Goal: Task Accomplishment & Management: Complete application form

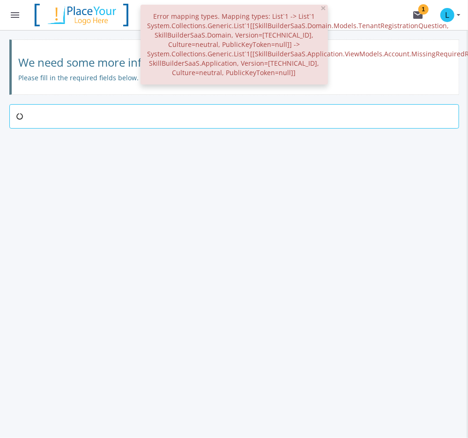
click at [270, 147] on main-section "We need some more information from you Please fill in the required fields below." at bounding box center [234, 102] width 450 height 127
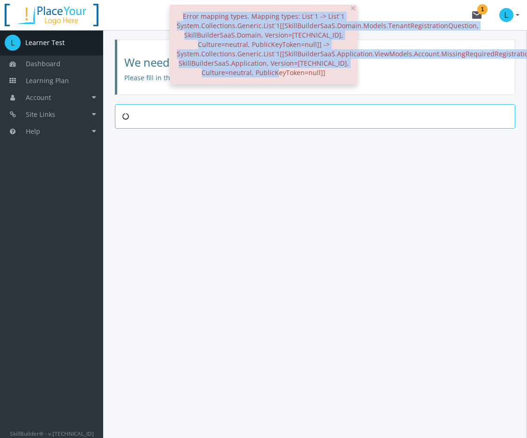
drag, startPoint x: 334, startPoint y: 71, endPoint x: 173, endPoint y: 8, distance: 173.1
click at [173, 8] on div "Error mapping types. Mapping types: List`1 -> List`1 System.Collections.Generic…" at bounding box center [264, 45] width 188 height 80
drag, startPoint x: 173, startPoint y: 8, endPoint x: 280, endPoint y: 54, distance: 117.2
click at [280, 54] on span "Error mapping types. Mapping types: List`1 -> List`1 System.Collections.Generic…" at bounding box center [429, 44] width 505 height 65
click at [328, 54] on span "Error mapping types. Mapping types: List`1 -> List`1 System.Collections.Generic…" at bounding box center [429, 44] width 505 height 65
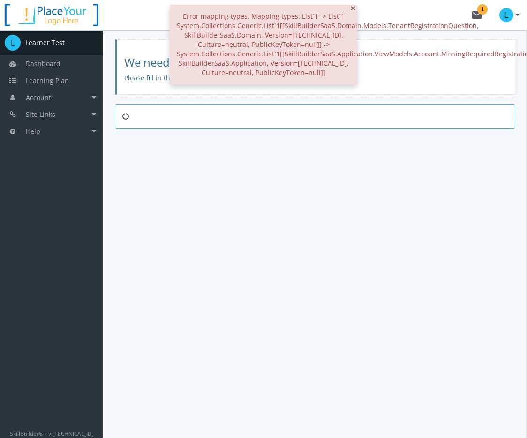
click at [353, 9] on span "×" at bounding box center [353, 7] width 6 height 13
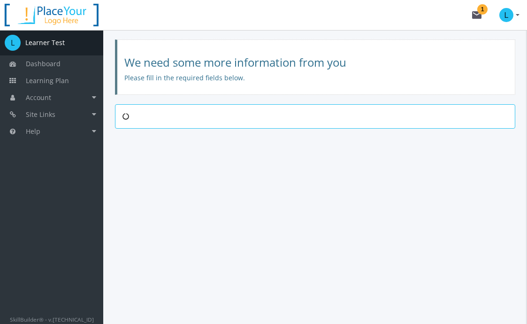
click at [468, 217] on div "We need some more information from you Please fill in the required fields below." at bounding box center [314, 177] width 423 height 294
